Goal: Information Seeking & Learning: Learn about a topic

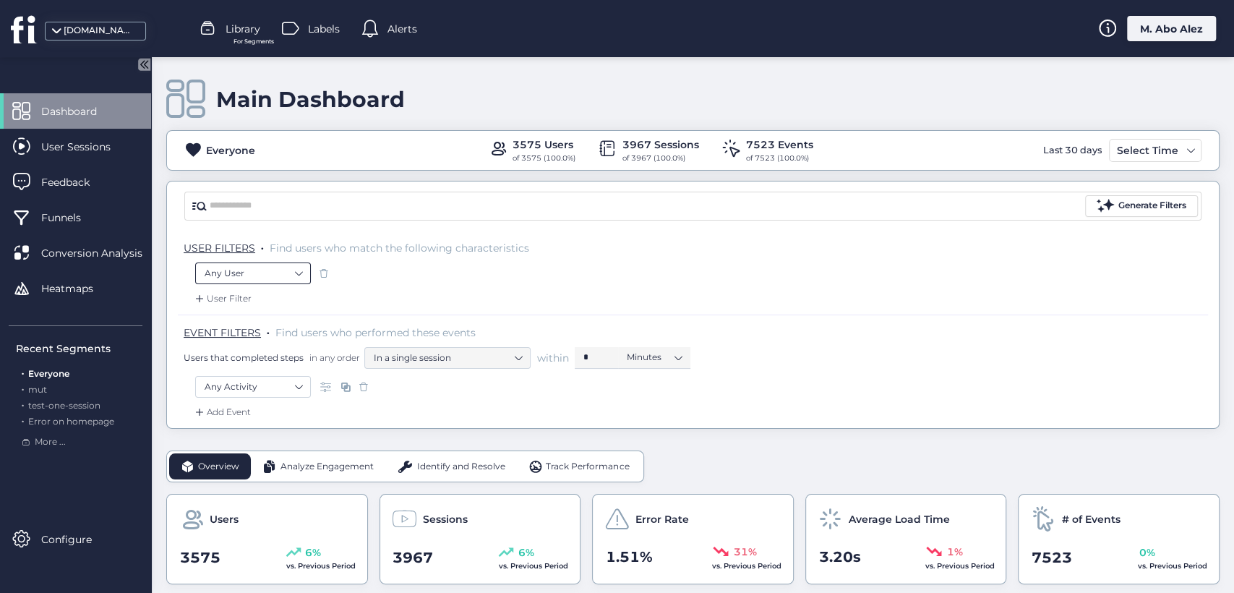
click at [285, 272] on nz-select-item "Any User" at bounding box center [253, 273] width 97 height 22
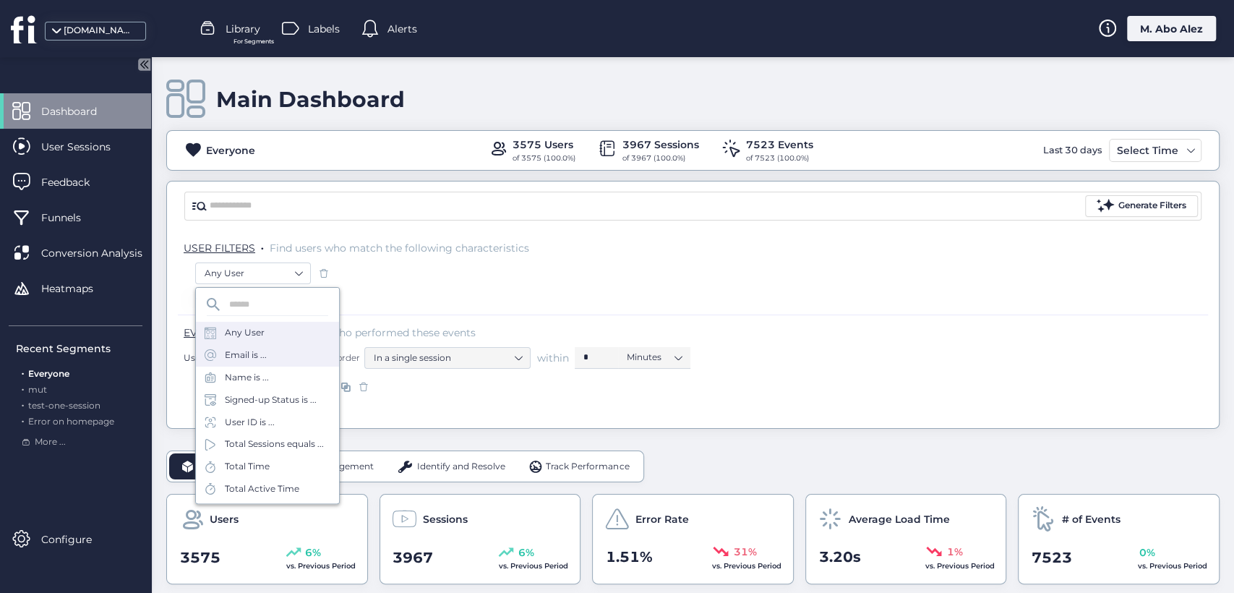
click at [283, 360] on div "Email is ..." at bounding box center [267, 355] width 143 height 22
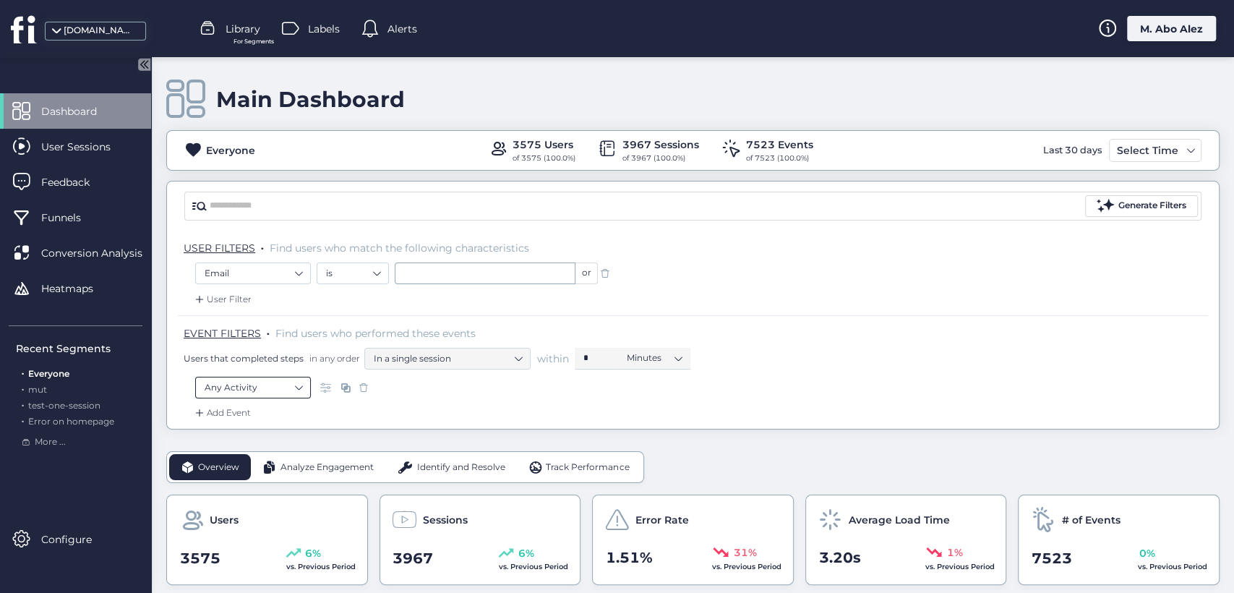
click at [299, 381] on nz-select-item "Any Activity" at bounding box center [253, 388] width 97 height 22
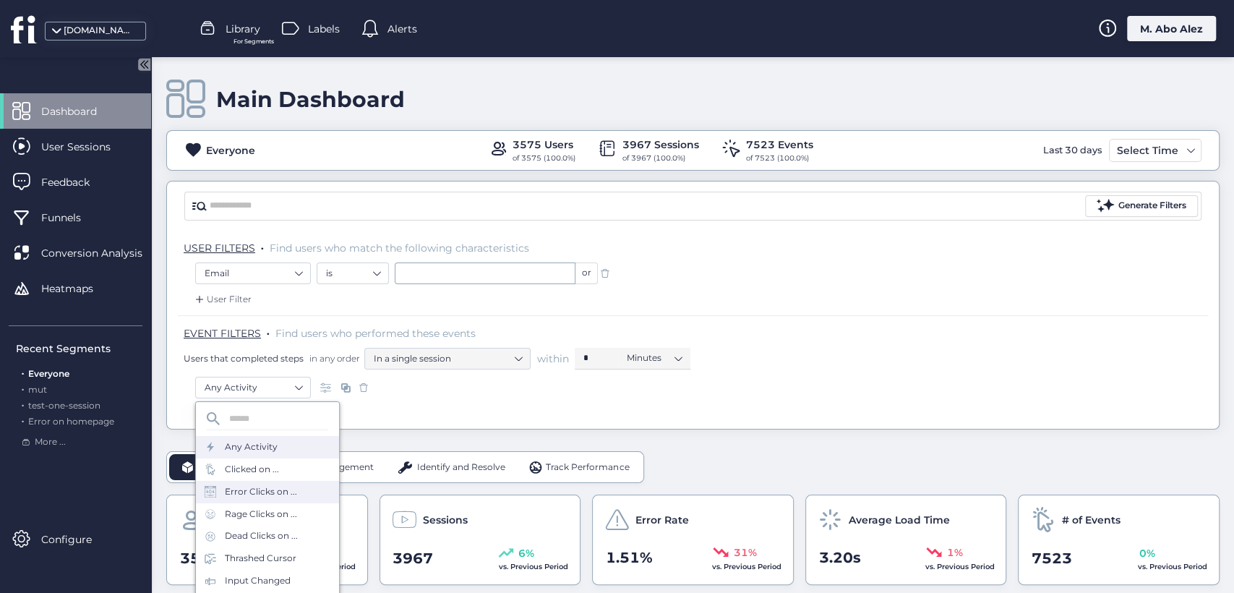
click at [266, 481] on div "Error Clicks on ..." at bounding box center [267, 492] width 143 height 22
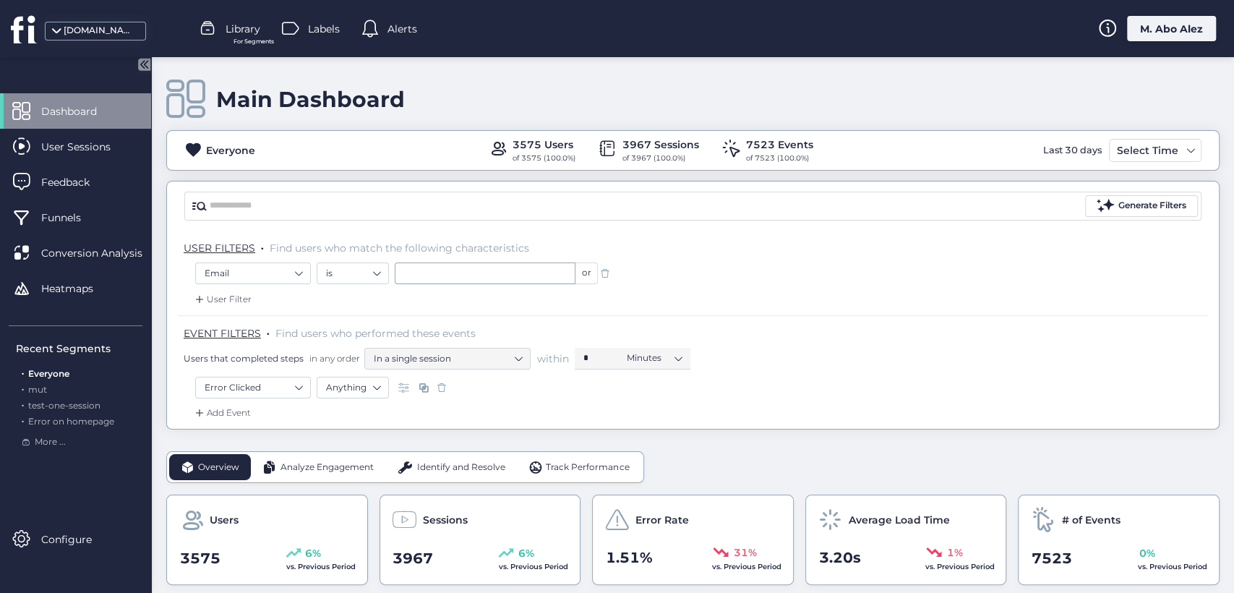
click at [239, 406] on div "Add Event" at bounding box center [221, 412] width 59 height 14
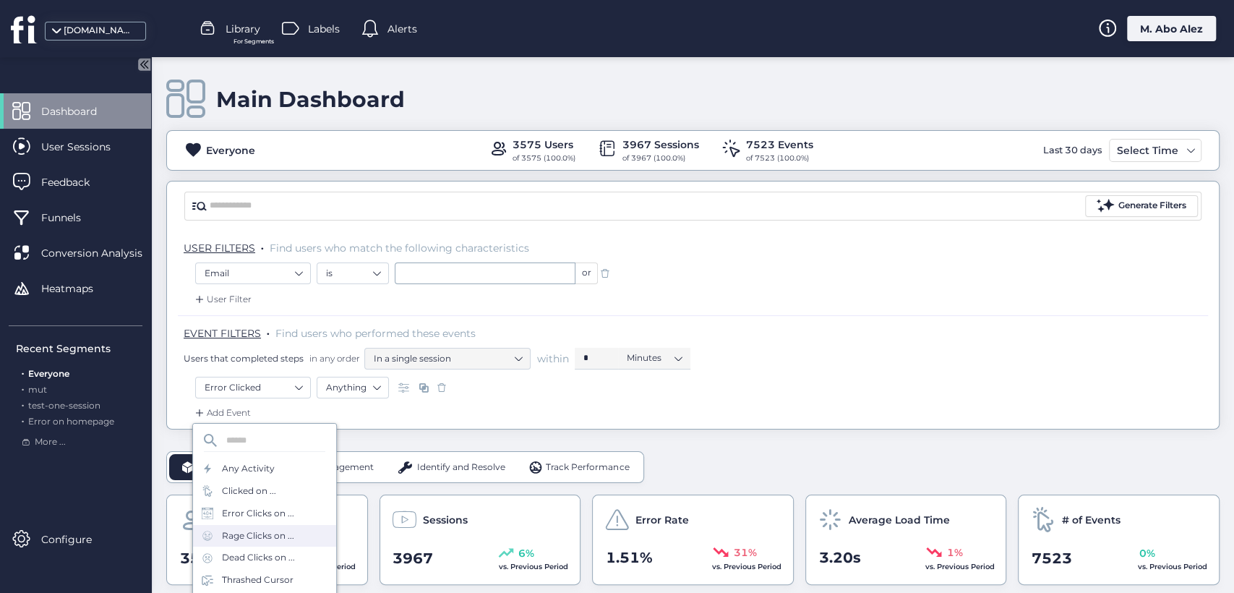
click at [252, 529] on div "Rage Clicks on ..." at bounding box center [258, 536] width 72 height 14
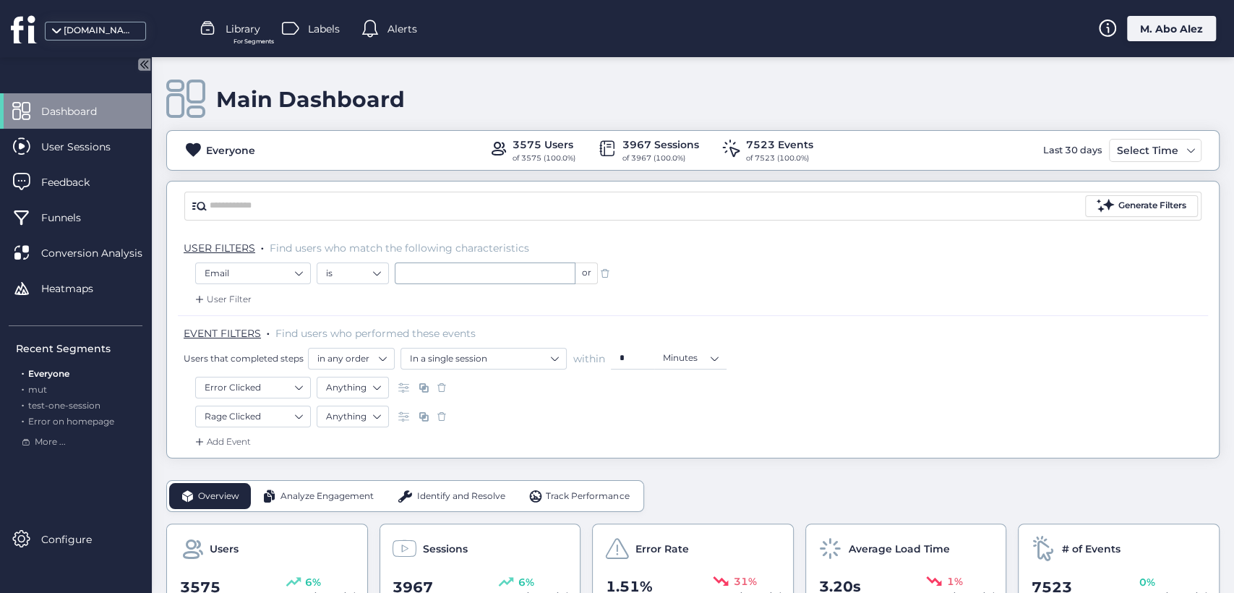
click at [241, 429] on div "Rage Clicked Anything" at bounding box center [692, 417] width 995 height 25
click at [244, 442] on div "Add Event" at bounding box center [221, 441] width 59 height 14
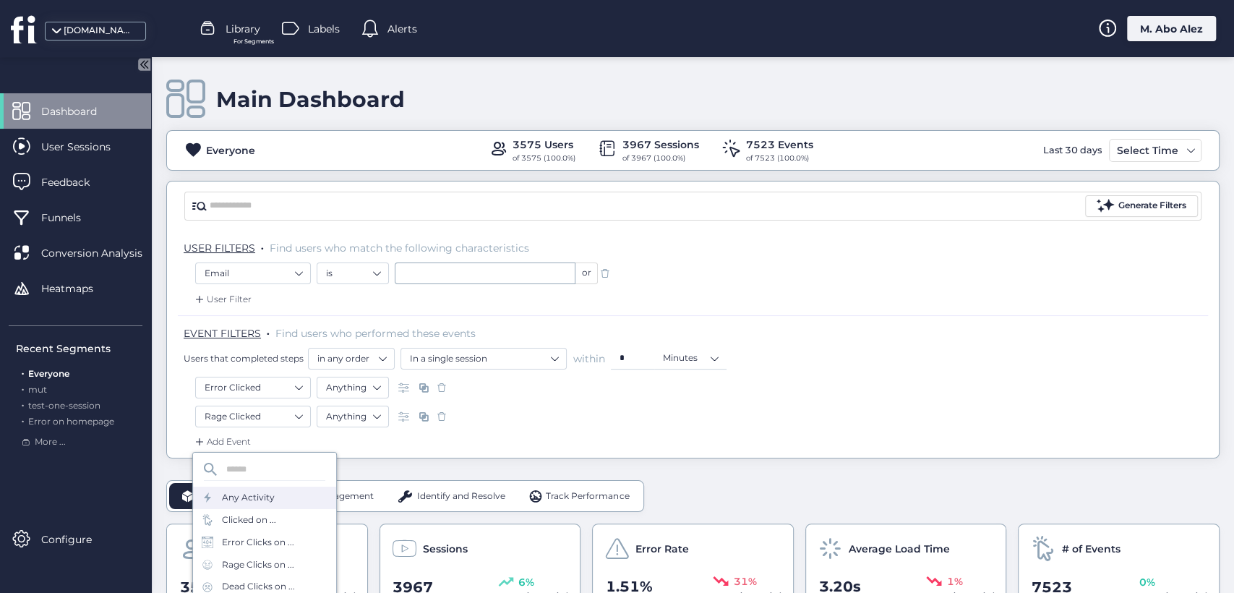
click at [265, 501] on div "Any Activity" at bounding box center [248, 498] width 53 height 14
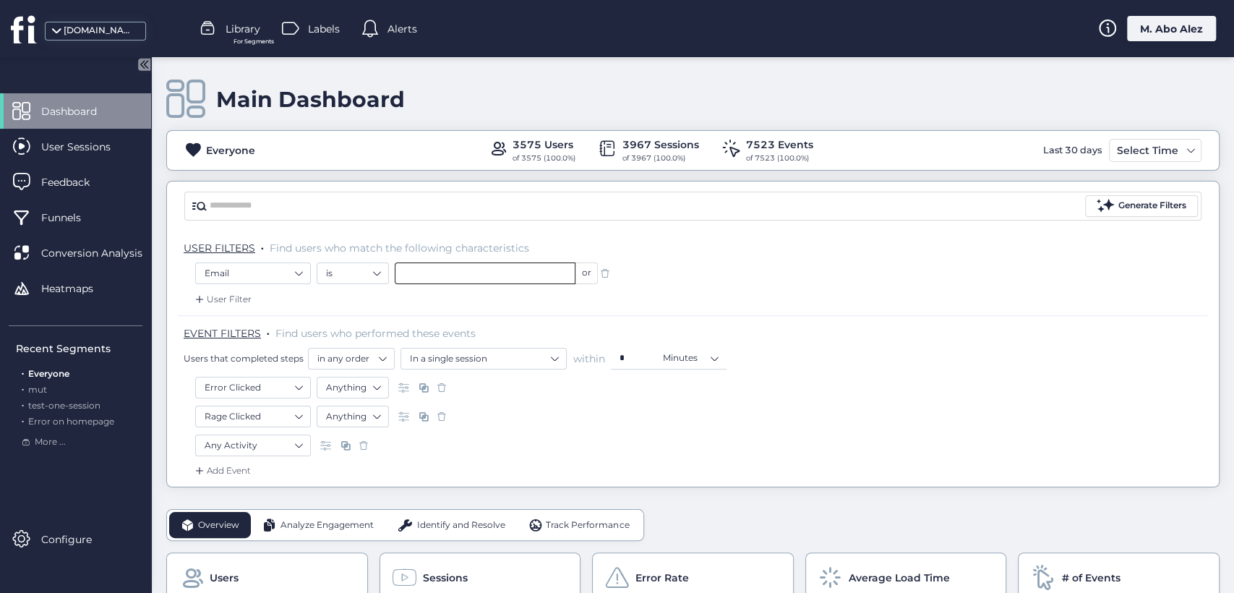
click at [470, 268] on input "text" at bounding box center [485, 273] width 181 height 22
click at [474, 296] on li "<EMAIL_HERE>" at bounding box center [485, 299] width 181 height 23
type input "**********"
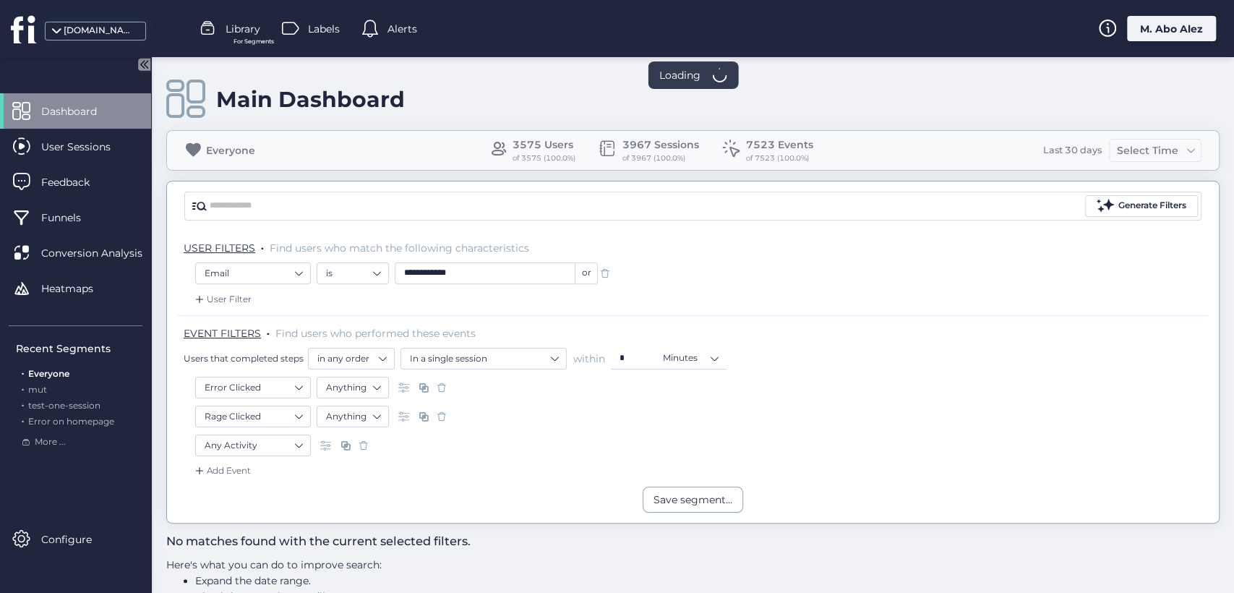
click at [368, 429] on div "Rage Clicked Anything" at bounding box center [692, 419] width 995 height 29
click at [354, 421] on nz-select-item "Anything" at bounding box center [352, 416] width 53 height 22
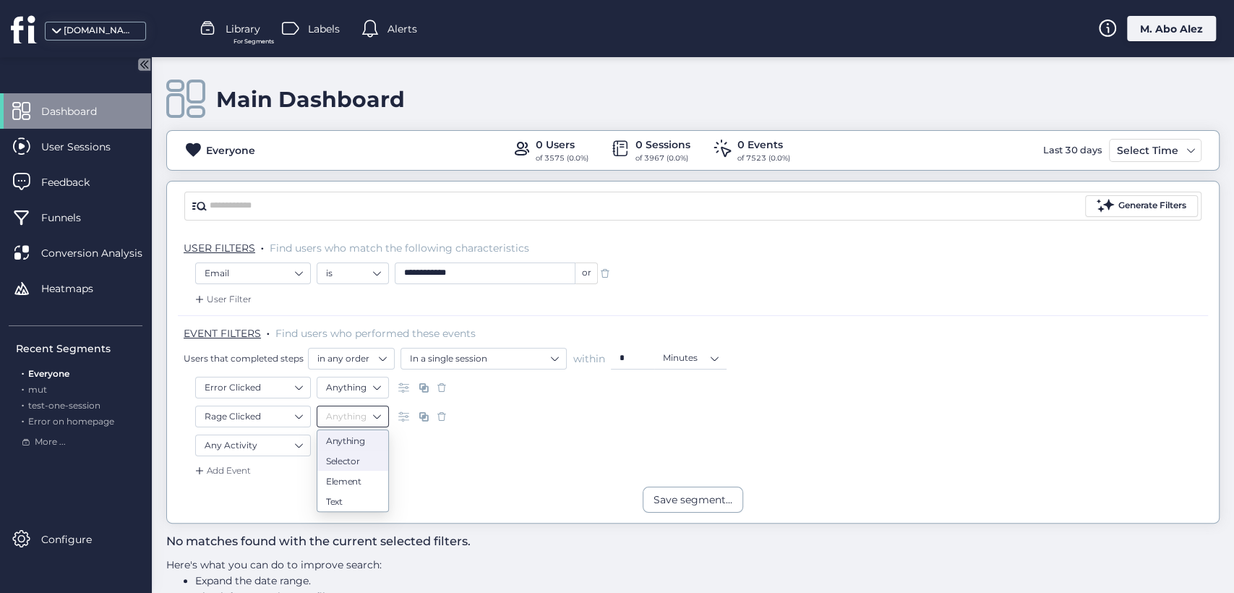
click at [358, 459] on div "Selector" at bounding box center [352, 460] width 53 height 11
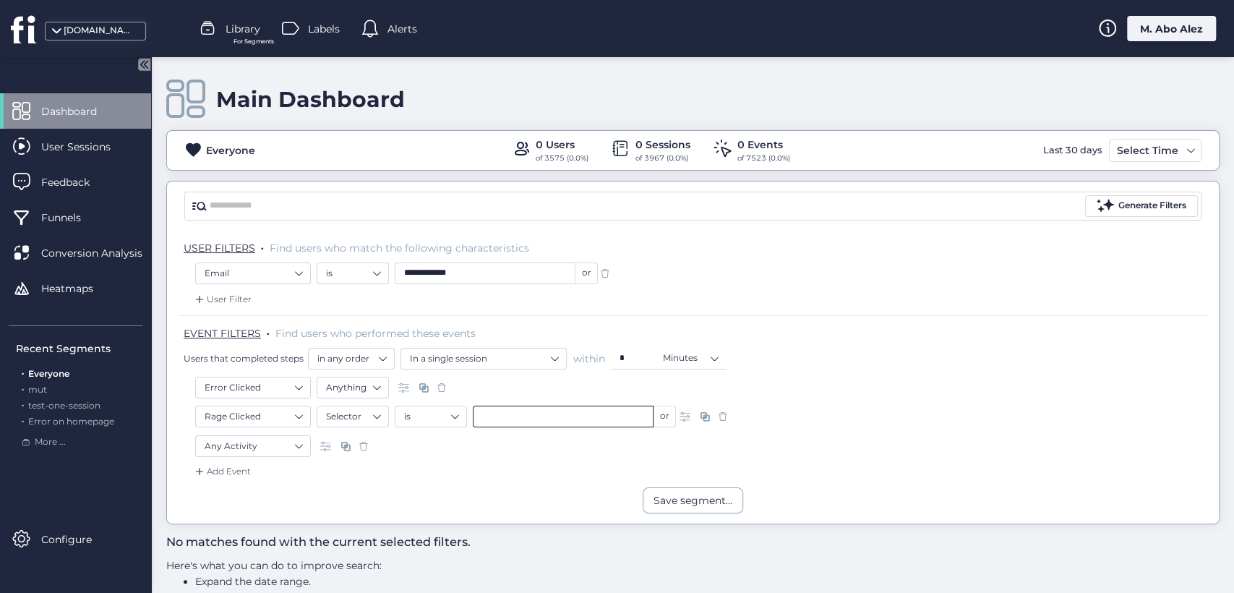
click at [496, 412] on input "text" at bounding box center [563, 416] width 181 height 22
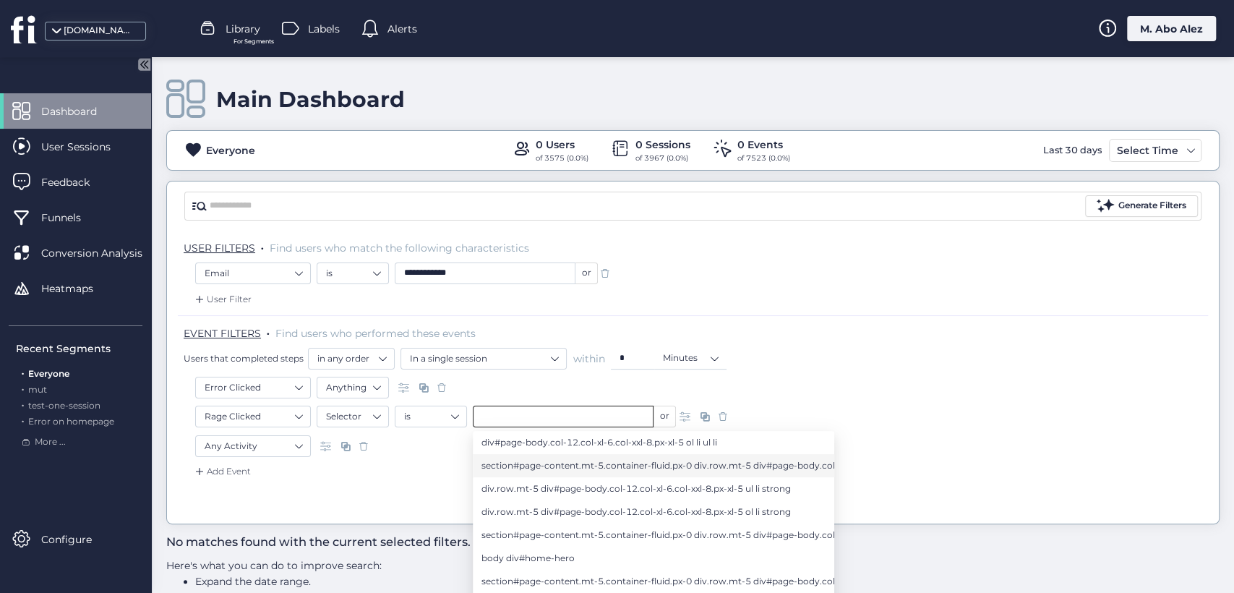
click at [504, 455] on li "section#page-content.mt-5.container-fluid.px-0 div.row.mt-5 div#page-body.col-1…" at bounding box center [653, 465] width 361 height 23
type input "**********"
